Goal: Ask a question: Seek information or help from site administrators or community

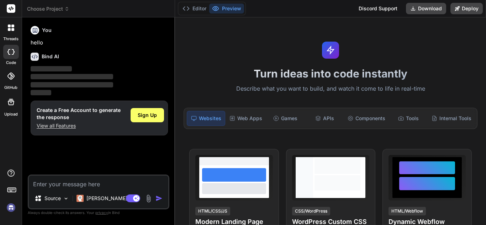
click at [118, 183] on textarea at bounding box center [99, 182] width 140 height 13
type textarea "x"
type textarea "i"
type textarea "x"
type textarea "i"
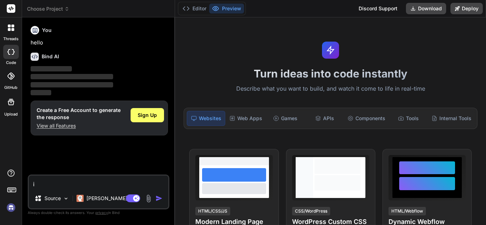
type textarea "x"
type textarea "i w"
type textarea "x"
type textarea "i wa"
type textarea "x"
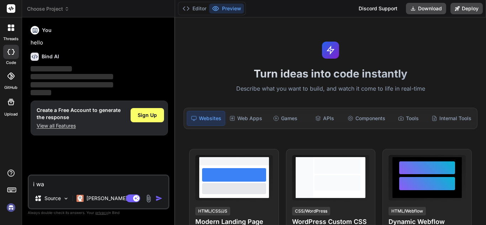
type textarea "i wan"
type textarea "x"
type textarea "i wan"
type textarea "x"
type textarea "i wan t"
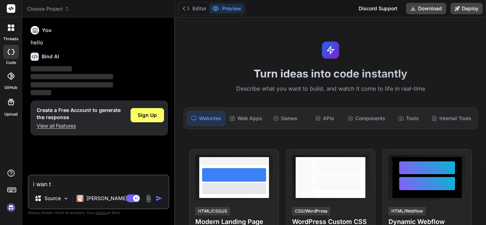
click at [140, 181] on textarea "i wan t" at bounding box center [99, 182] width 140 height 13
type textarea "x"
type textarea "i wan to"
type textarea "x"
type textarea "i wan to"
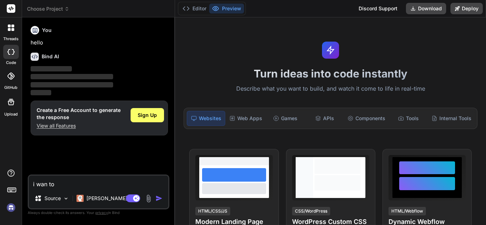
type textarea "x"
type textarea "i wan to c"
type textarea "x"
type textarea "i wan to cr"
type textarea "x"
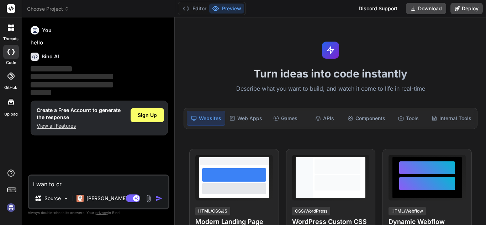
type textarea "i wan to cre"
type textarea "x"
type textarea "i wan to crea"
type textarea "x"
type textarea "i wan to creat"
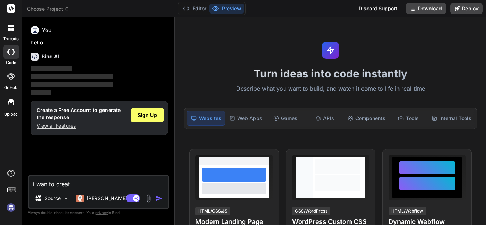
type textarea "x"
type textarea "i wan to create"
type textarea "x"
type textarea "i wan to create"
type textarea "x"
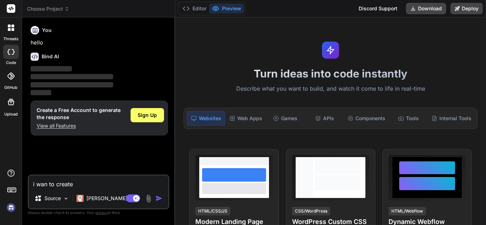
type textarea "i wan to create g"
type textarea "x"
type textarea "i wan to create gs"
type textarea "x"
type textarea "i wan to create gst"
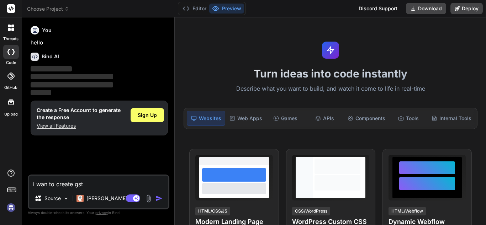
type textarea "x"
type textarea "i wan to create gst"
type textarea "x"
type textarea "i wan to create gst 1"
type textarea "x"
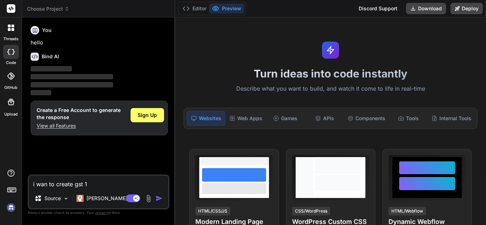
type textarea "i wan to create gst 1"
type textarea "x"
type textarea "i wan to create gst 1 r"
type textarea "x"
type textarea "i wan to create gst 1 re"
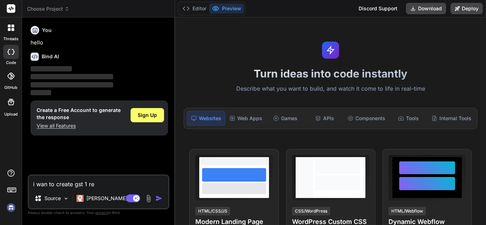
type textarea "x"
type textarea "i wan to create gst 1 rep"
type textarea "x"
type textarea "i wan to create gst 1 repo"
type textarea "x"
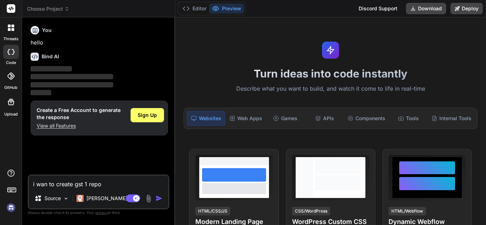
type textarea "i wan to create gst 1 repor"
type textarea "x"
type textarea "i wan to create gst 1 report"
type textarea "x"
type textarea "i wan to create gst 1 report."
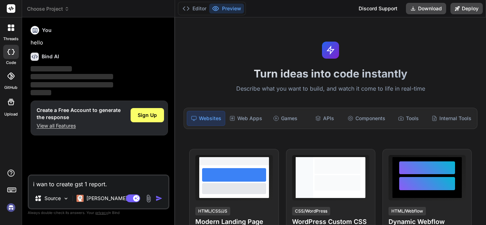
type textarea "x"
type textarea "i wan to create gst 1 report."
type textarea "x"
type textarea "i wan to create gst 1 report. a"
type textarea "x"
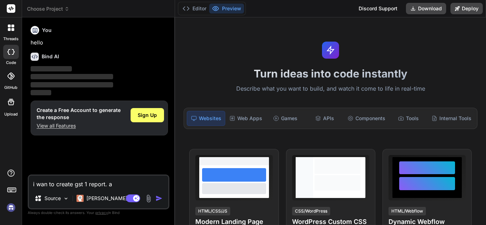
type textarea "i wan to create gst 1 report. as"
type textarea "x"
type textarea "i wan to create gst 1 report. as"
type textarea "x"
type textarea "i wan to create gst 1 report. as p"
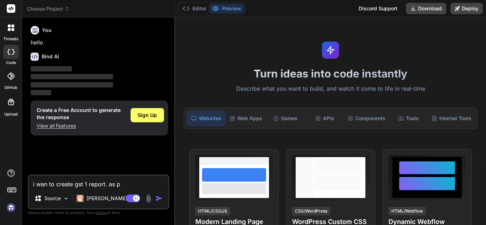
type textarea "x"
type textarea "i wan to create gst 1 report. as pe"
type textarea "x"
type textarea "i wan to create gst 1 report. as per"
type textarea "x"
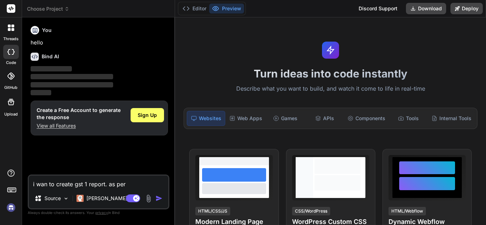
type textarea "i wan to create gst 1 report. as per"
type textarea "x"
type textarea "i wan to create gst 1 report. as per i"
type textarea "x"
type textarea "i wan to create gst 1 report. as per in"
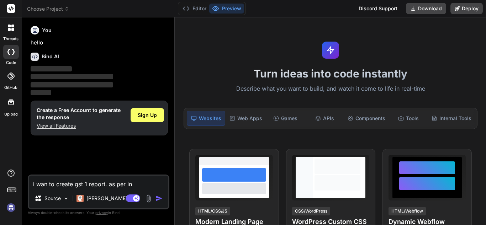
type textarea "x"
type textarea "i wan to create gst 1 report. as per ind"
type textarea "x"
type textarea "i wan to create gst 1 report. as per indi"
type textarea "x"
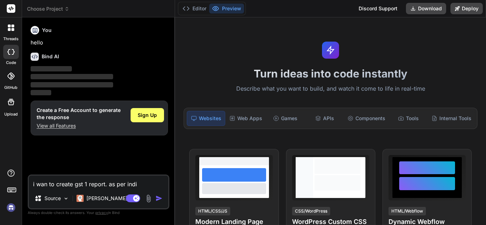
type textarea "i wan to create gst 1 report. as per india"
type textarea "x"
type textarea "i wan to create gst 1 report. as per india"
type textarea "x"
type textarea "i wan to create gst 1 report. as per india g"
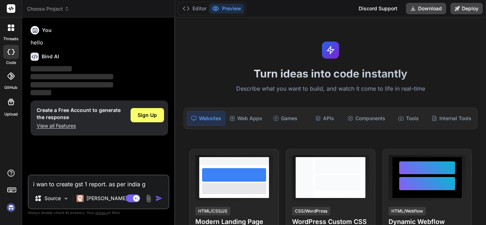
type textarea "x"
type textarea "i wan to create gst 1 report. as per india gs"
type textarea "x"
type textarea "i wan to create gst 1 report. as per india gst"
type textarea "x"
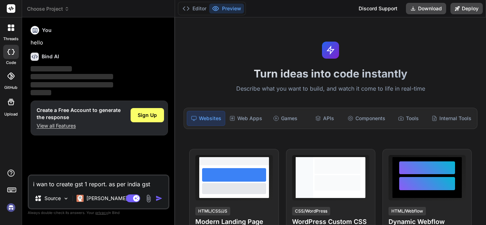
type textarea "i wan to create gst 1 report. as per india gst"
type textarea "x"
type textarea "i wan to create gst 1 report. as per india gst s"
type textarea "x"
type textarea "i wan to create gst 1 report. as per india gst su"
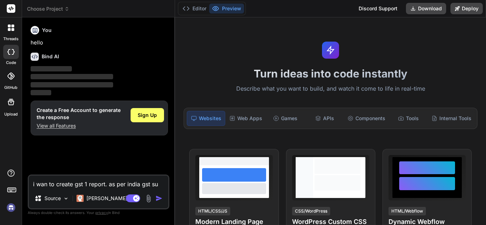
type textarea "x"
type textarea "i wan to create gst 1 report. as per india gst s"
type textarea "x"
type textarea "i wan to create gst 1 report. as per india gst sy"
type textarea "x"
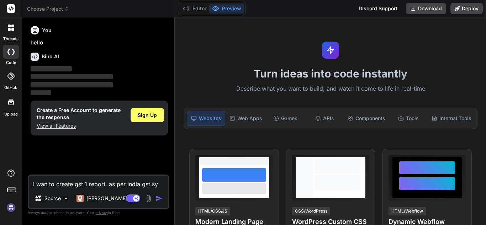
type textarea "i wan to create gst 1 report. as per india gst sys"
type textarea "x"
type textarea "i wan to create gst 1 report. as per india gst syst"
type textarea "x"
type textarea "i wan to create gst 1 report. as per india gst syste"
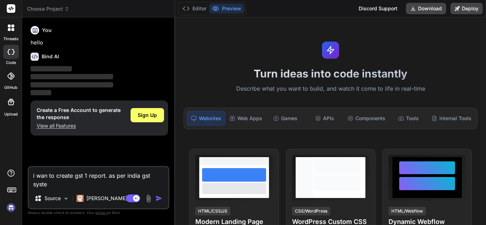
type textarea "x"
type textarea "i wan to create gst 1 report. as per india gst system"
type textarea "x"
type textarea "i wan to create gst 1 report. as per india gst system"
type textarea "x"
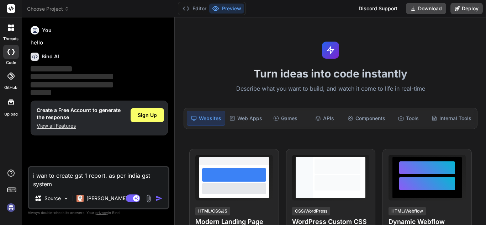
type textarea "i wan to create gst 1 report. as per india gst system ."
type textarea "x"
type textarea "i wan to create gst 1 report. as per india gst system"
type textarea "x"
type textarea "i wan to create gst 1 report. as per india gst system"
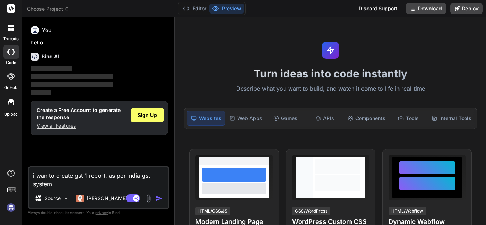
type textarea "x"
type textarea "i wan to create gst 1 report. as per india gst system."
type textarea "x"
type textarea "i wan to create gst 1 report. as per india gst system."
type textarea "x"
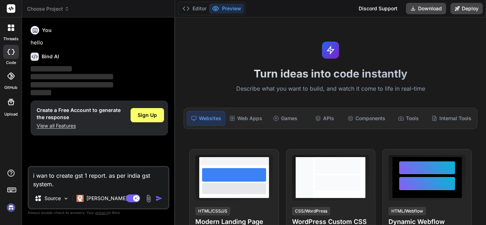
type textarea "i wan to create gst 1 report. as per india gst system. i"
type textarea "x"
type textarea "i wan to create gst 1 report. as per india gst system. it"
type textarea "x"
type textarea "i wan to create gst 1 report. as per india gst system. it"
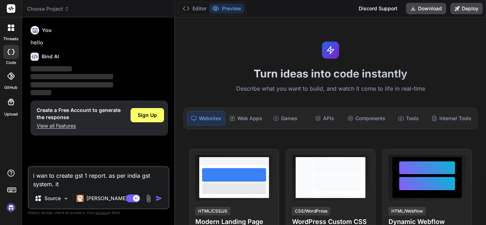
type textarea "x"
type textarea "i wan to create gst 1 report. as per india gst system. it a"
type textarea "x"
type textarea "i wan to create gst 1 report. as per india gst system. it ac"
type textarea "x"
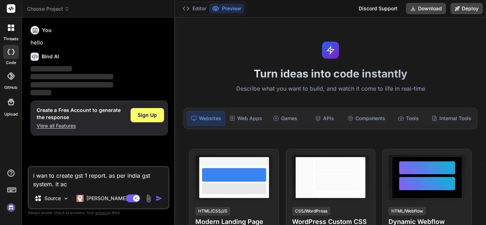
type textarea "i wan to create gst 1 report. as per india gst system. it act"
type textarea "x"
type textarea "i wan to create gst 1 report. as per india gst system. it actu"
type textarea "x"
type textarea "i wan to create gst 1 report. as per india gst system. it actua"
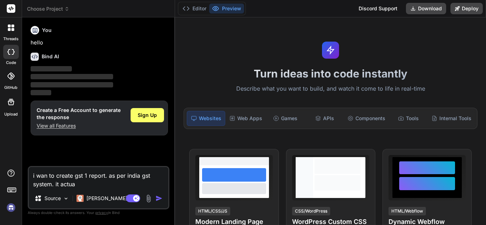
type textarea "x"
type textarea "i wan to create gst 1 report. as per india gst system. it actual"
type textarea "x"
type textarea "i wan to create gst 1 report. as per india gst system. it actualy"
type textarea "x"
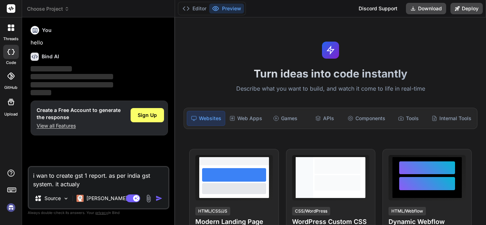
type textarea "i wan to create gst 1 report. as per india gst system. it actualy"
type textarea "x"
type textarea "i wan to create gst 1 report. as per india gst system. it actualy a"
type textarea "x"
type textarea "i wan to create gst 1 report. as per india gst system. it actualy ab"
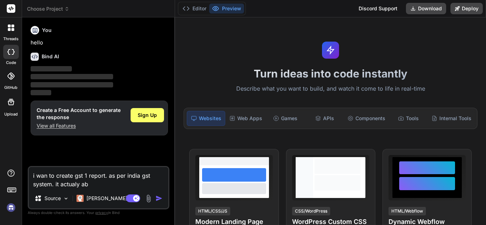
type textarea "x"
type textarea "i wan to create gst 1 report. as per india gst system. it actualy abo"
type textarea "x"
type textarea "i wan to create gst 1 report. as per india gst system. it actualy abou"
type textarea "x"
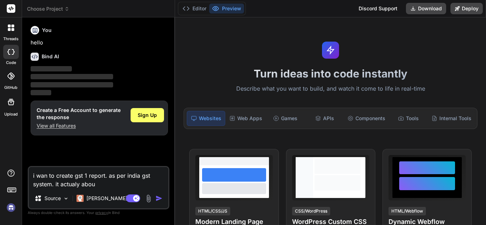
type textarea "i wan to create gst 1 report. as per india gst system. it actualy about"
type textarea "x"
type textarea "i wan to create gst 1 report. as per india gst system. it actualy about"
type textarea "x"
type textarea "i wan to create gst 1 report. as per india gst system. it actualy about a"
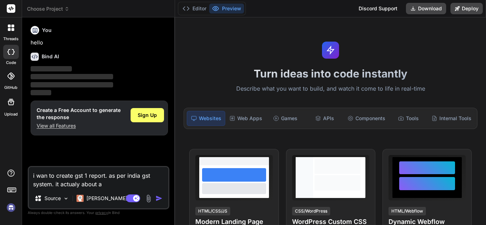
type textarea "x"
type textarea "i wan to create gst 1 report. as per india gst system. it actualy about al"
type textarea "x"
type textarea "i wan to create gst 1 report. as per india gst system. it actualy about all"
type textarea "x"
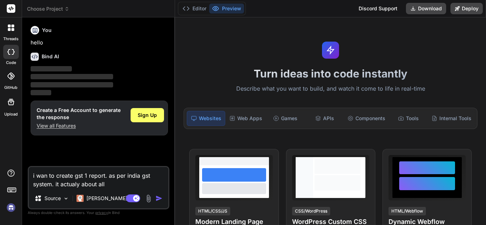
type textarea "i wan to create gst 1 report. as per india gst system. it actualy about all"
type textarea "x"
type textarea "i wan to create gst 1 report. as per india gst system. it actualy about all s"
type textarea "x"
type textarea "i wan to create gst 1 report. as per india gst system. it actualy about all sa"
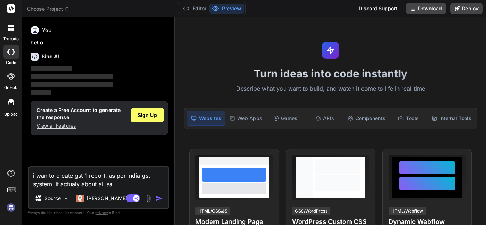
type textarea "x"
type textarea "i wan to create gst 1 report. as per india gst system. it actualy about all sal"
type textarea "x"
type textarea "i wan to create gst 1 report. as per india gst system. it actualy about all sale"
type textarea "x"
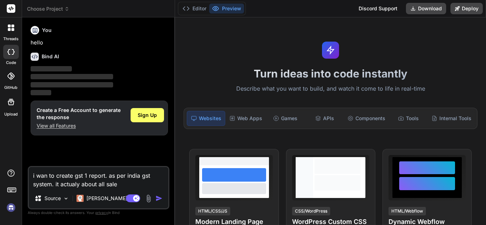
type textarea "i wan to create gst 1 report. as per india gst system. it actualy about all sal…"
type textarea "x"
type textarea "i wan to create gst 1 report. as per india gst system. it actualy about all sal…"
type textarea "x"
type textarea "i wan to create gst 1 report. as per india gst system. it actualy about all sal…"
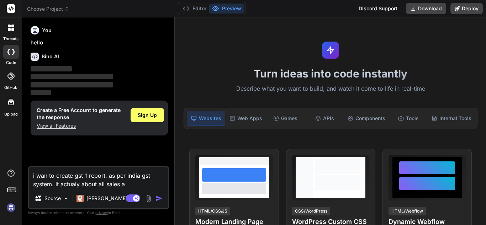
type textarea "x"
type textarea "i wan to create gst 1 report. as per india gst system. it actualy about all sal…"
type textarea "x"
type textarea "i wan to create gst 1 report. as per india gst system. it actualy about all sal…"
type textarea "x"
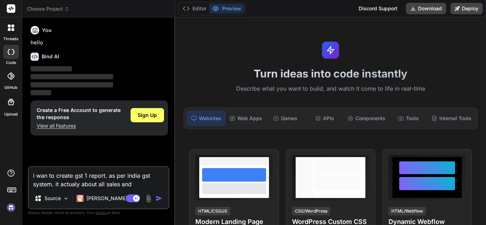
type textarea "i wan to create gst 1 report. as per india gst system. it actualy about all sal…"
type textarea "x"
type textarea "i wan to create gst 1 report. as per india gst system. it actualy about all sal…"
type textarea "x"
type textarea "i wan to create gst 1 report. as per india gst system. it actualy about all sal…"
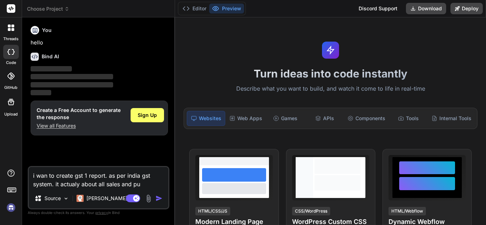
type textarea "x"
type textarea "i wan to create gst 1 report. as per india gst system. it actualy about all sal…"
type textarea "x"
type textarea "i wan to create gst 1 report. as per india gst system. it actualy about all sal…"
type textarea "x"
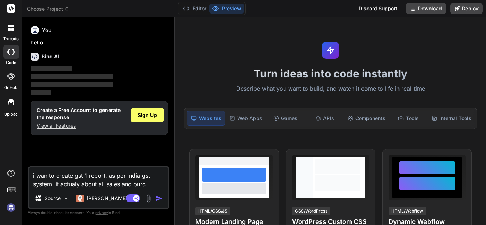
type textarea "i wan to create gst 1 report. as per india gst system. it actualy about all sal…"
type textarea "x"
type textarea "i wan to create gst 1 report. as per india gst system. it actualy about all sal…"
type textarea "x"
type textarea "i wan to create gst 1 report. as per india gst system. it actualy about all sal…"
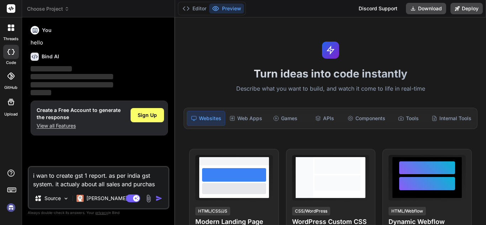
type textarea "x"
type textarea "i wan to create gst 1 report. as per india gst system. it actualy about all sal…"
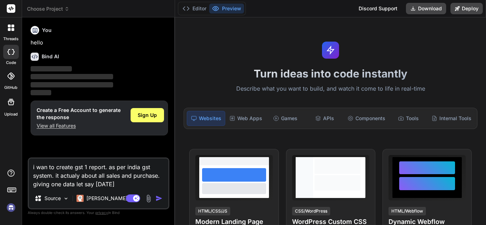
click at [147, 181] on textarea "i wan to create gst 1 report. as per india gst system. it actualy about all sal…" at bounding box center [99, 174] width 140 height 30
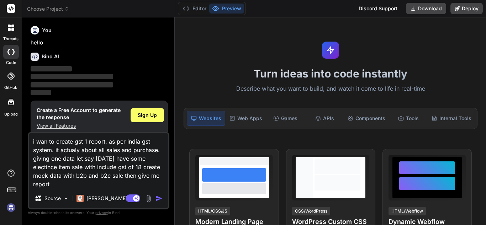
click at [157, 197] on img "button" at bounding box center [159, 198] width 7 height 7
click at [148, 118] on span "Sign Up" at bounding box center [147, 115] width 19 height 7
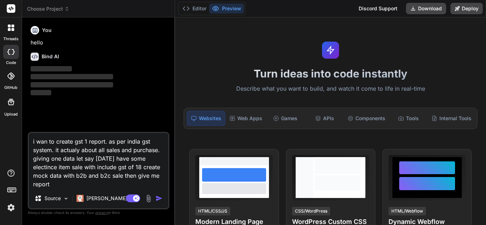
click at [114, 174] on textarea "i wan to create gst 1 report. as per india gst system. it actualy about all sal…" at bounding box center [99, 161] width 140 height 56
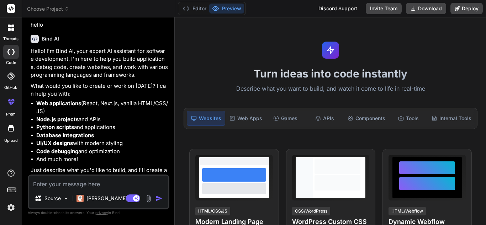
scroll to position [27, 0]
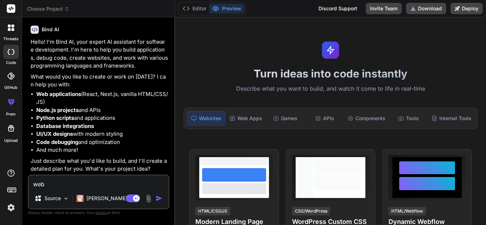
click at [157, 197] on img "button" at bounding box center [159, 198] width 7 height 7
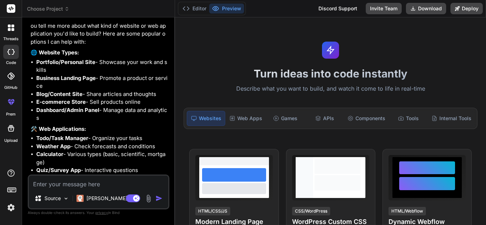
scroll to position [222, 0]
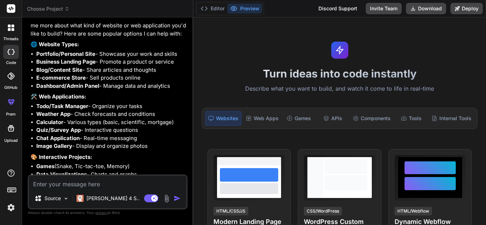
drag, startPoint x: 174, startPoint y: 116, endPoint x: 179, endPoint y: 120, distance: 6.1
click at [179, 120] on div "Bind AI Web Search Created with Pixso. Code Generator You hello Bind AI Hello! …" at bounding box center [107, 121] width 171 height 208
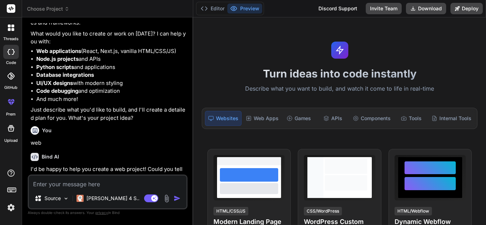
scroll to position [48, 0]
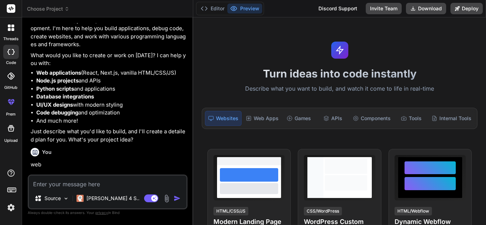
click at [68, 181] on textarea at bounding box center [108, 182] width 158 height 13
paste textarea "i wan to create gst 1 report. as per india gst system. it actualy about all sal…"
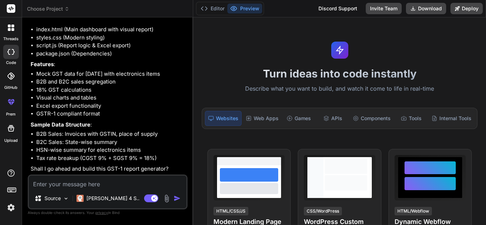
scroll to position [542, 0]
click at [127, 183] on textarea at bounding box center [108, 182] width 158 height 13
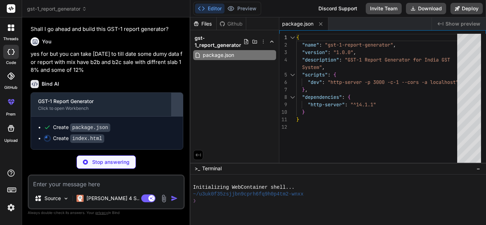
scroll to position [746, 0]
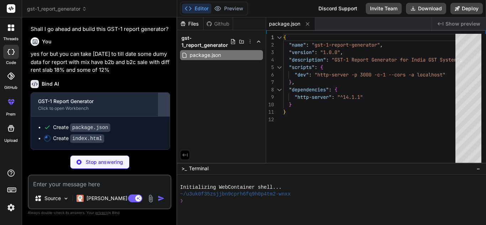
drag, startPoint x: 193, startPoint y: 102, endPoint x: 162, endPoint y: 99, distance: 31.1
click at [162, 99] on div "Bind AI Web Search Created with Pixso. Code Generator You hello Bind AI Hello! …" at bounding box center [99, 121] width 155 height 208
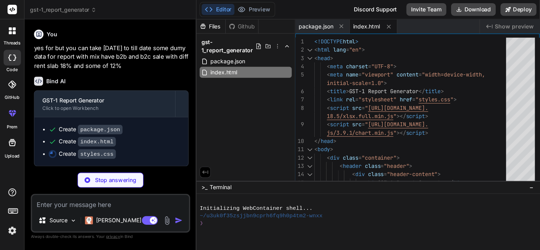
scroll to position [757, 0]
click at [57, 127] on div "Create index.html" at bounding box center [78, 127] width 51 height 7
click at [324, 25] on span "index.html" at bounding box center [330, 23] width 24 height 7
click at [326, 23] on span "index.html" at bounding box center [330, 23] width 24 height 7
click at [290, 25] on span "package.json" at bounding box center [284, 23] width 31 height 7
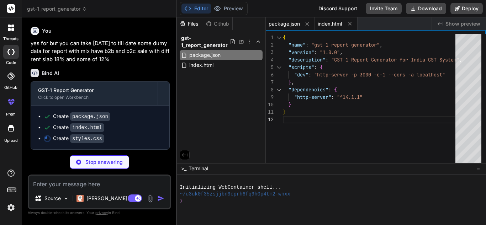
click at [330, 21] on span "index.html" at bounding box center [330, 23] width 24 height 7
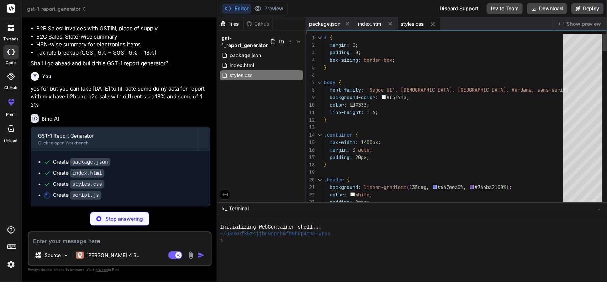
scroll to position [624, 0]
drag, startPoint x: 429, startPoint y: 0, endPoint x: 377, endPoint y: 130, distance: 139.8
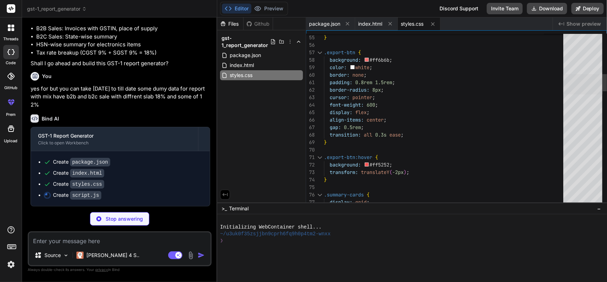
click at [486, 79] on div at bounding box center [584, 84] width 40 height 20
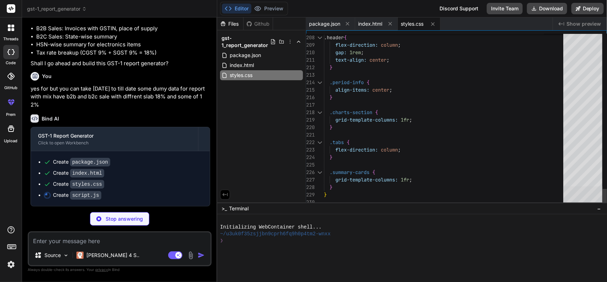
click at [486, 203] on div at bounding box center [584, 196] width 40 height 20
click at [244, 62] on span "index.html" at bounding box center [242, 65] width 26 height 9
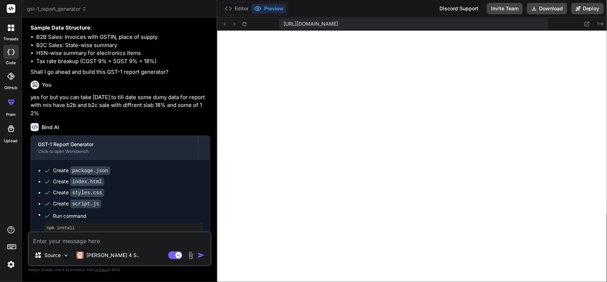
scroll to position [518, 0]
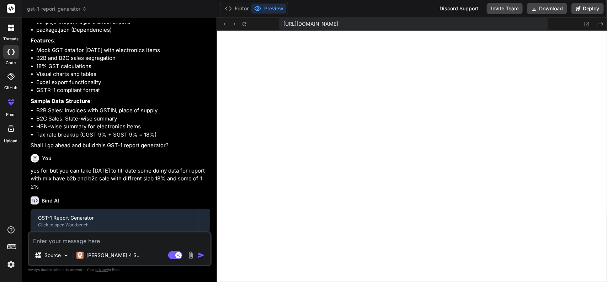
click at [140, 225] on textarea at bounding box center [120, 238] width 182 height 13
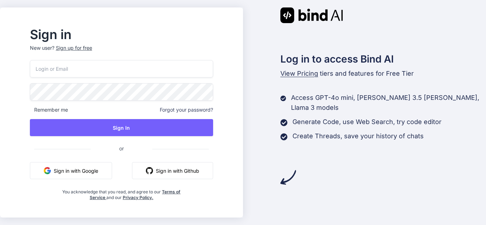
click at [113, 72] on input "email" at bounding box center [121, 68] width 183 height 17
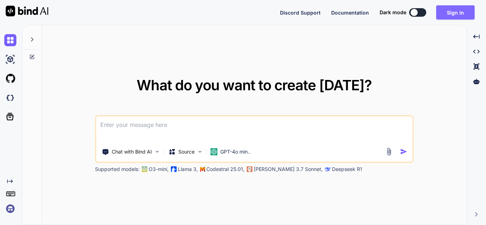
click at [447, 16] on button "Sign in" at bounding box center [455, 12] width 38 height 14
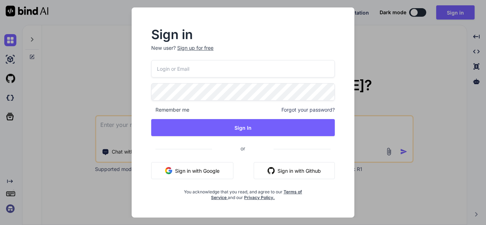
click at [230, 73] on input "email" at bounding box center [243, 68] width 184 height 17
click at [228, 71] on input "email" at bounding box center [243, 68] width 184 height 17
type input "s"
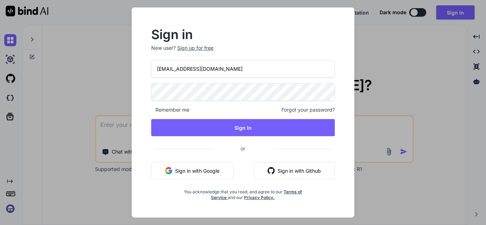
type input "[EMAIL_ADDRESS][DOMAIN_NAME]"
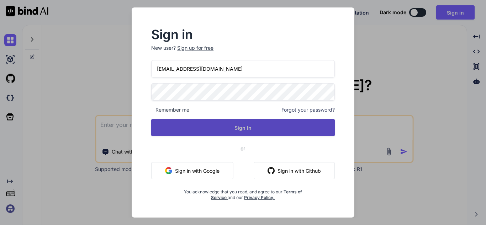
click at [236, 125] on button "Sign In" at bounding box center [243, 127] width 184 height 17
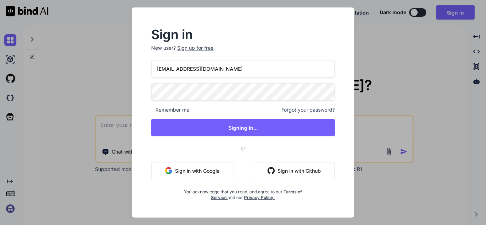
type textarea "x"
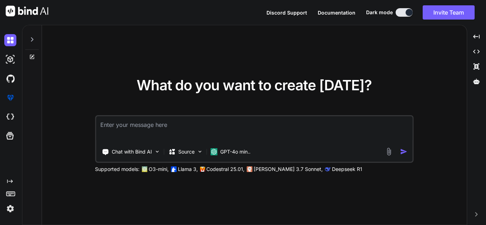
click at [10, 209] on img at bounding box center [10, 209] width 12 height 12
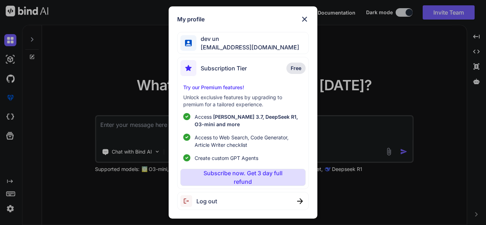
click at [308, 16] on img at bounding box center [304, 19] width 9 height 9
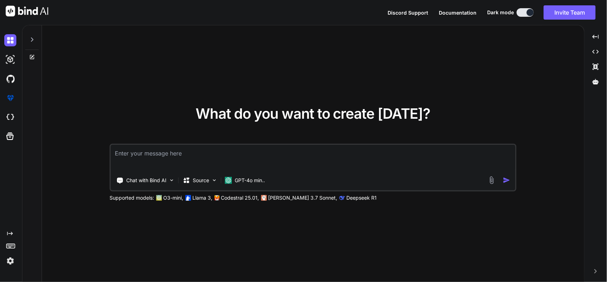
click at [171, 151] on textarea at bounding box center [313, 157] width 405 height 26
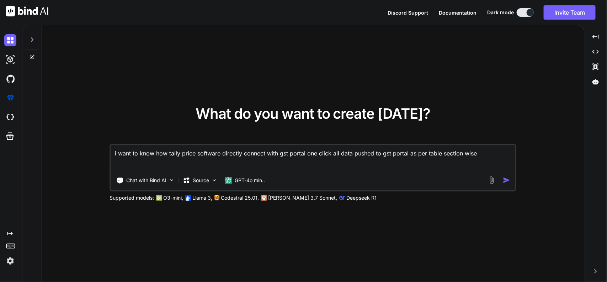
type textarea "i want to know how tally price software directly connect with gst portal one cl…"
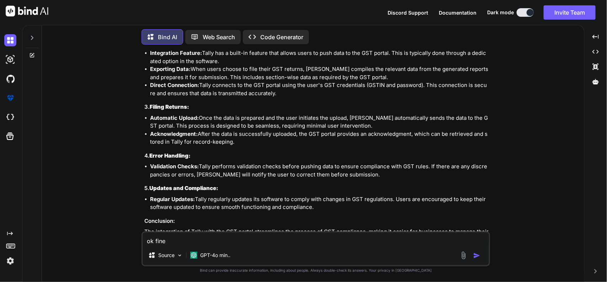
scroll to position [177, 0]
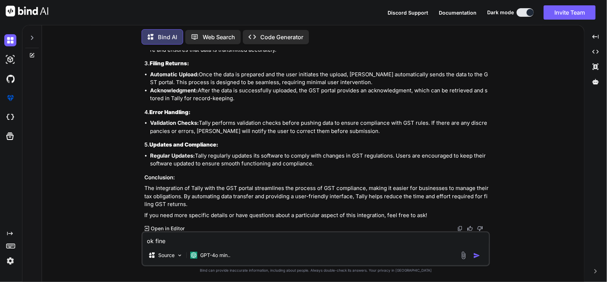
click at [271, 225] on textarea "ok fine" at bounding box center [316, 238] width 347 height 13
type textarea "ok fine. but how i can to integration in next js application same feature?"
click at [477, 225] on img "button" at bounding box center [477, 255] width 7 height 7
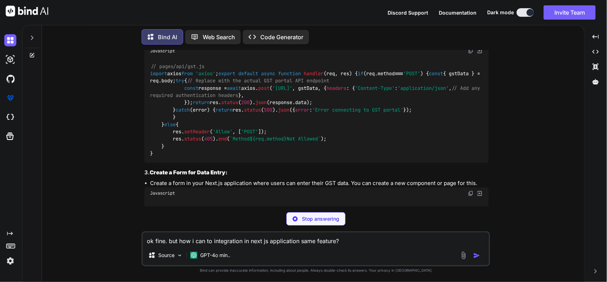
scroll to position [567, 0]
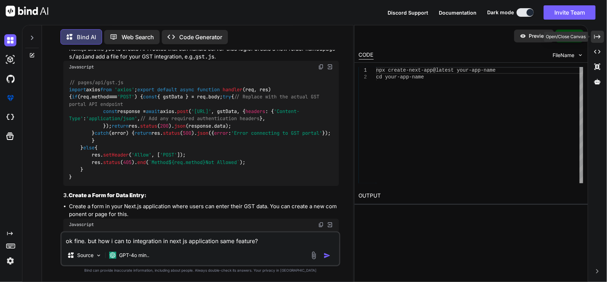
click at [486, 35] on icon "Created with Pixso." at bounding box center [598, 36] width 6 height 6
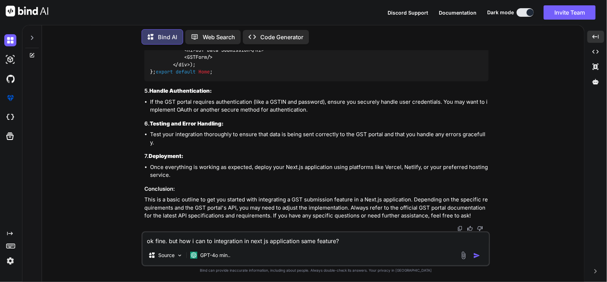
scroll to position [1137, 0]
click at [265, 225] on textarea "ok fine. but how i can to integration in next js application same feature?" at bounding box center [316, 238] width 347 height 13
click at [281, 225] on textarea "ok but in tally price software" at bounding box center [316, 238] width 347 height 13
drag, startPoint x: 281, startPoint y: 244, endPoint x: 97, endPoint y: 230, distance: 184.9
click at [97, 225] on div "You i want to know how tally price software directly connect with gst portal on…" at bounding box center [316, 165] width 537 height 231
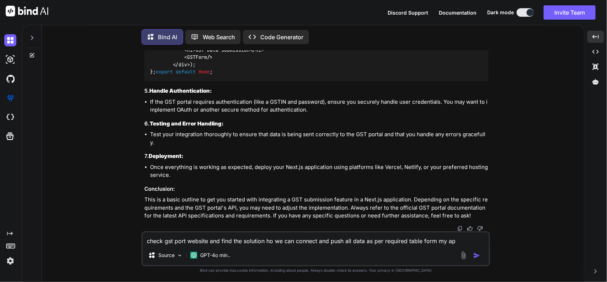
type textarea "check gst port website and find the solution ho we can connect and push all dat…"
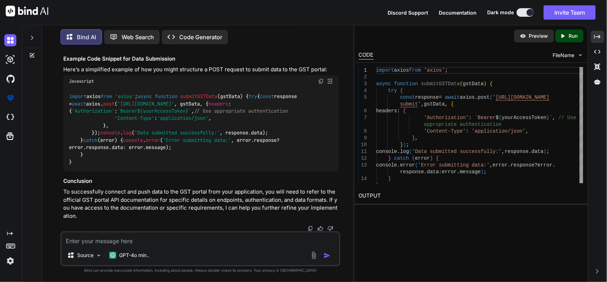
scroll to position [1661, 0]
